Goal: Obtain resource: Download file/media

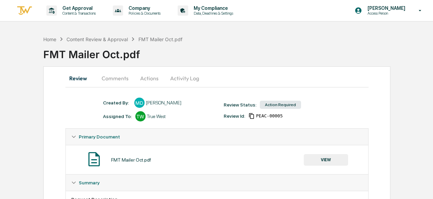
scroll to position [68, 0]
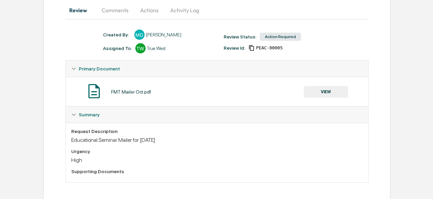
click at [324, 90] on button "VIEW" at bounding box center [326, 92] width 44 height 12
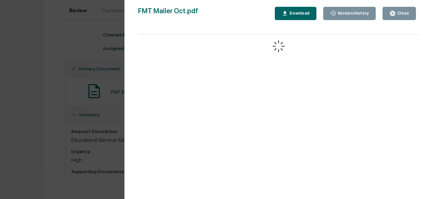
click at [306, 14] on div "Download" at bounding box center [298, 13] width 21 height 5
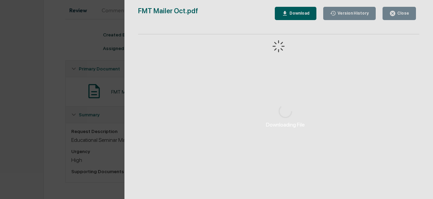
click at [396, 101] on div "Downloading File" at bounding box center [285, 116] width 323 height 233
click at [405, 12] on div "Downloading File" at bounding box center [285, 116] width 323 height 233
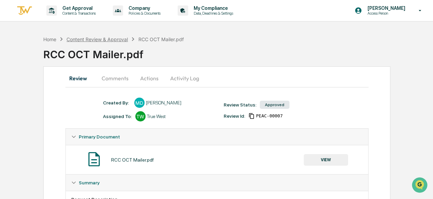
click at [120, 39] on div "Content Review & Approval" at bounding box center [96, 39] width 61 height 6
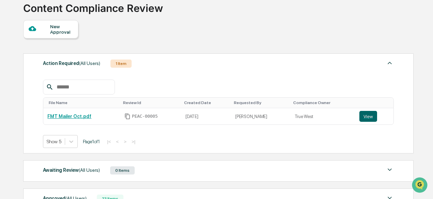
scroll to position [49, 0]
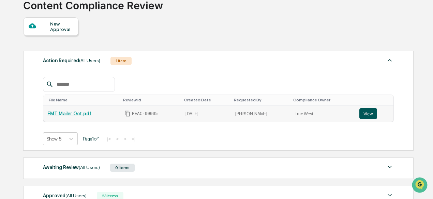
click at [367, 111] on button "View" at bounding box center [368, 113] width 18 height 11
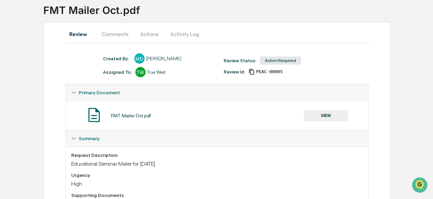
scroll to position [44, 0]
click at [331, 114] on button "VIEW" at bounding box center [326, 116] width 44 height 12
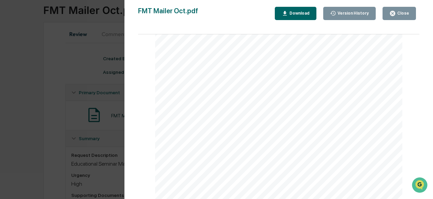
scroll to position [3859, 0]
click at [411, 15] on button "Close" at bounding box center [399, 13] width 33 height 13
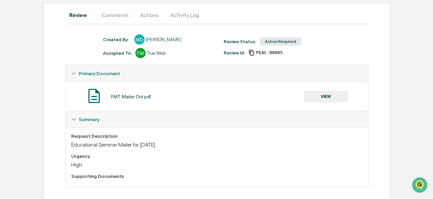
scroll to position [69, 0]
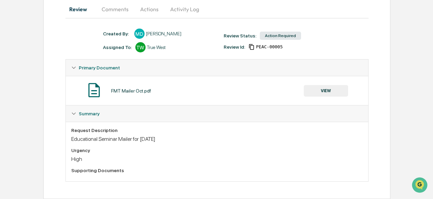
click at [119, 12] on button "Comments" at bounding box center [115, 9] width 38 height 16
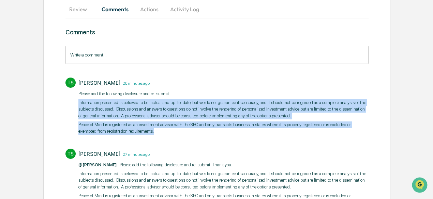
drag, startPoint x: 76, startPoint y: 101, endPoint x: 137, endPoint y: 133, distance: 68.5
click at [137, 133] on div "TS Tammy Steffen 26 minutes ago Please add the following disclosure and re-subm…" at bounding box center [216, 105] width 303 height 63
copy div "​Information presented is believed to be factual and up-to-date, but we do not …"
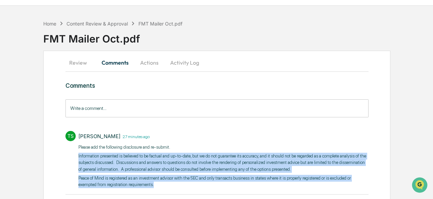
scroll to position [0, 0]
